Goal: Check status: Check status

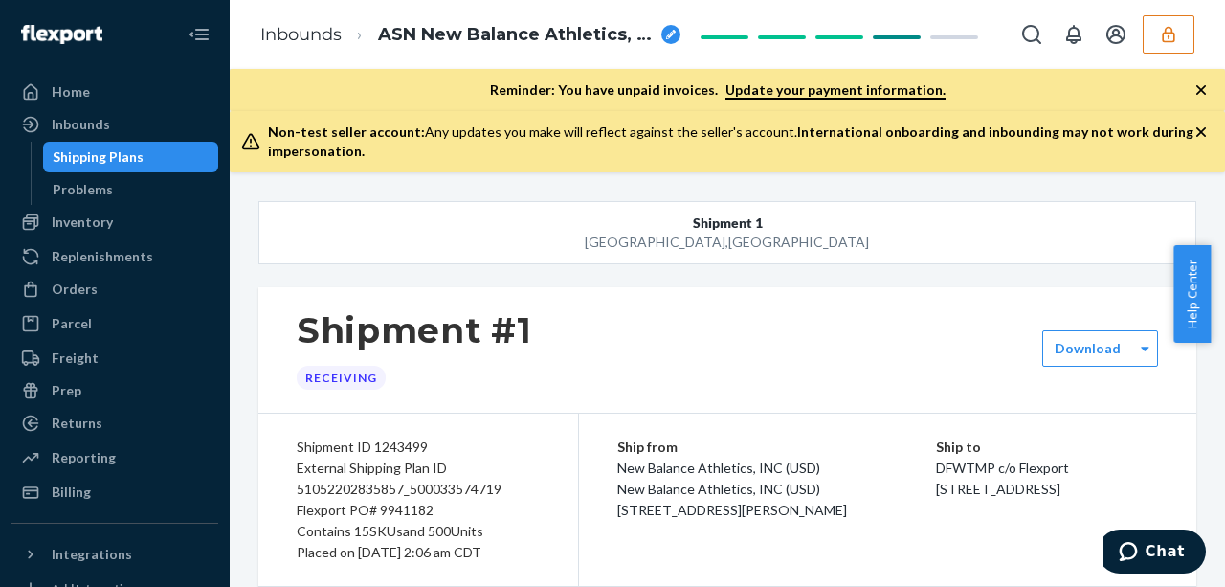
scroll to position [2372, 0]
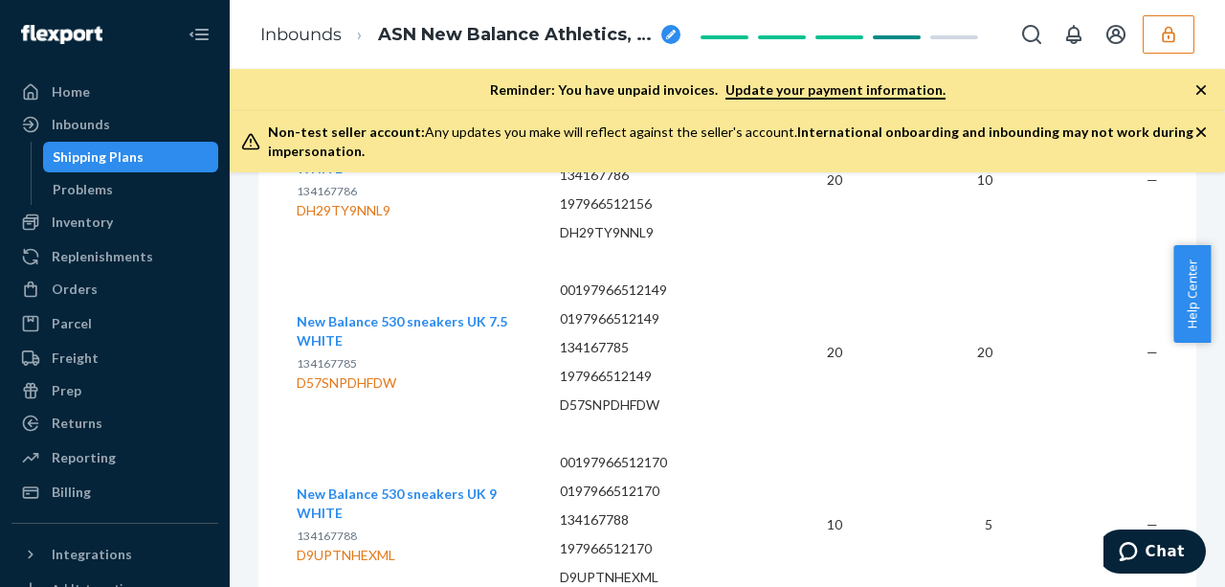
click at [129, 152] on div "Shipping Plans" at bounding box center [98, 156] width 91 height 19
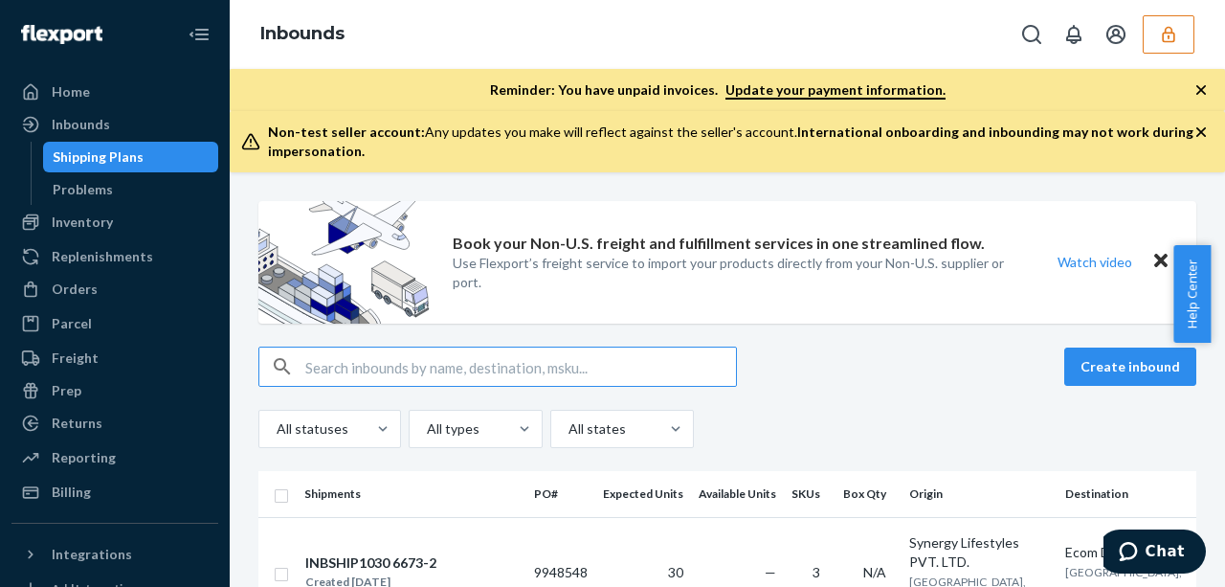
type input "DEXWPQP8JKP"
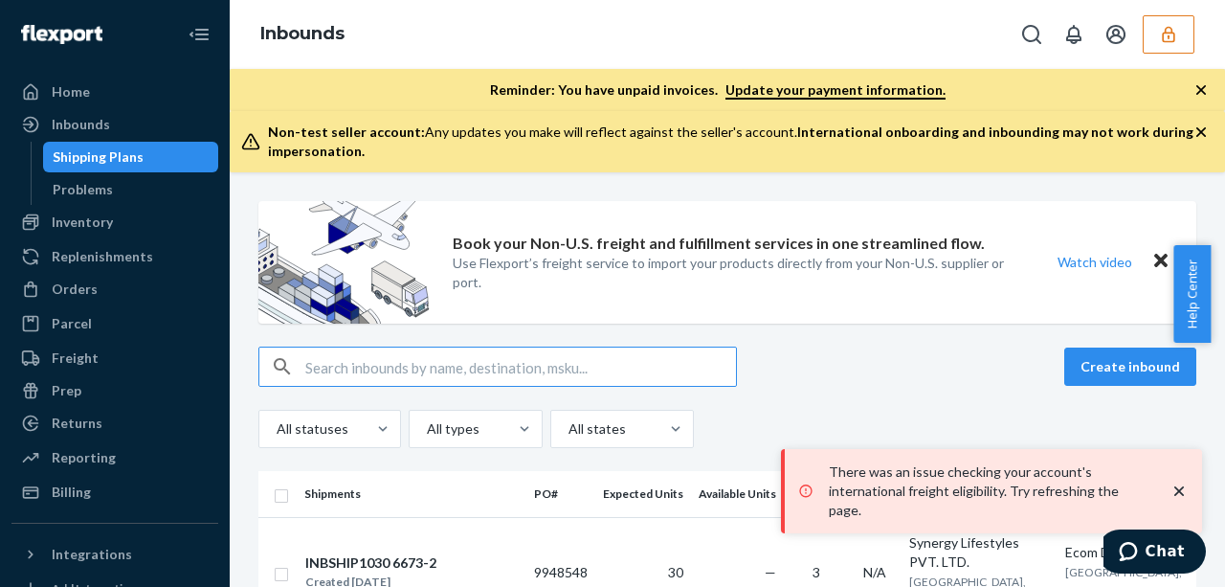
click at [1185, 497] on icon "close toast" at bounding box center [1179, 490] width 19 height 19
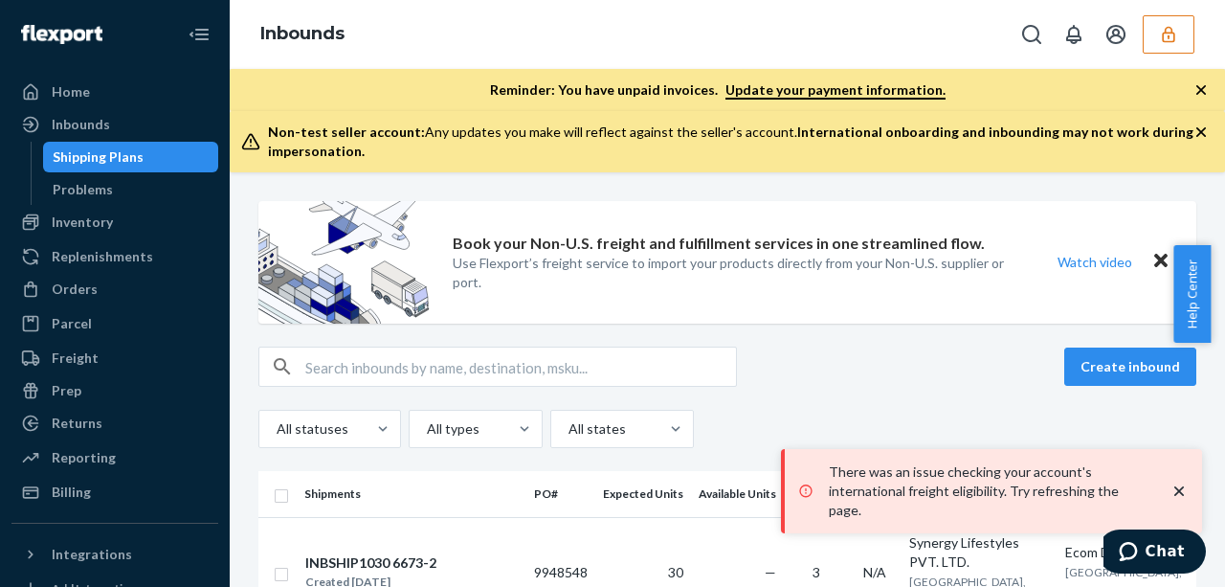
click at [465, 363] on input "text" at bounding box center [520, 366] width 431 height 38
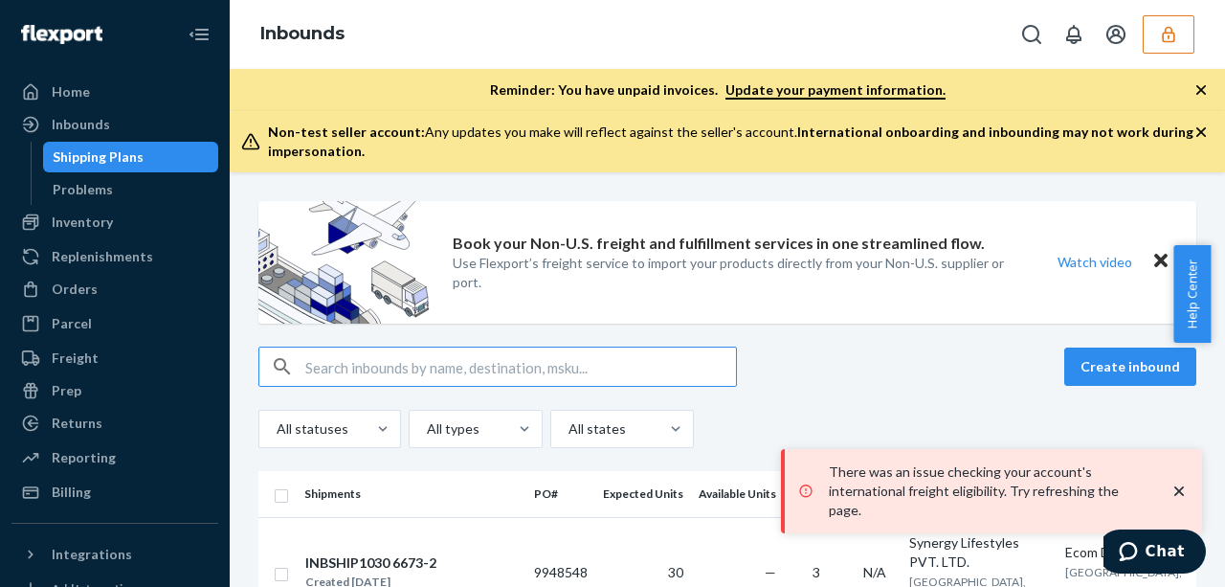
paste input "DEXWPQP8JKP"
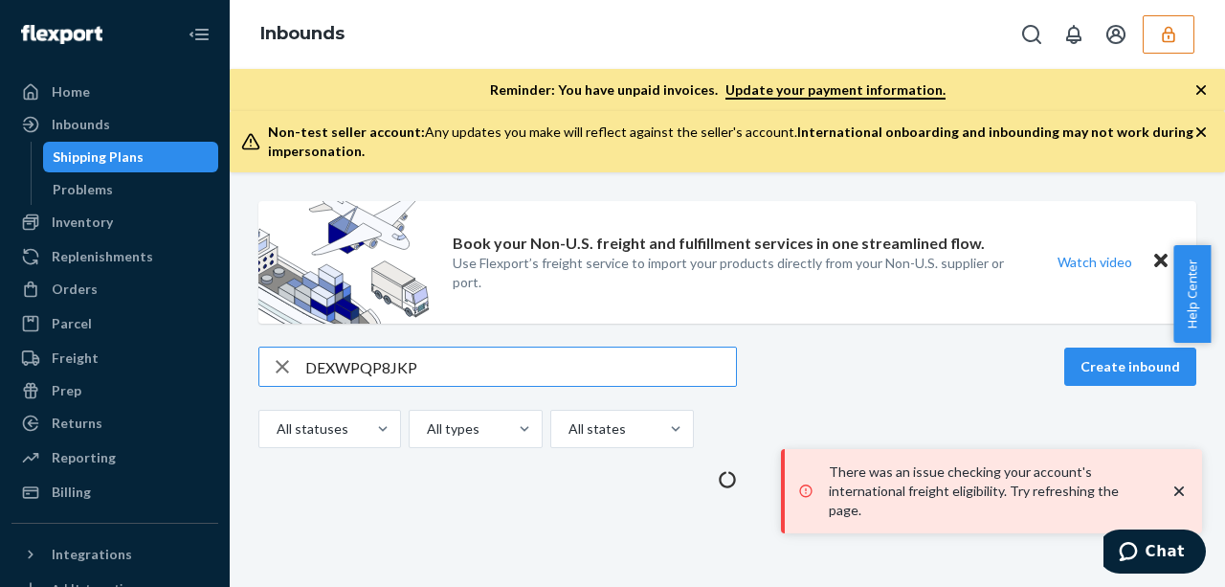
type input "DEXWPQP8JKP"
